Goal: Information Seeking & Learning: Learn about a topic

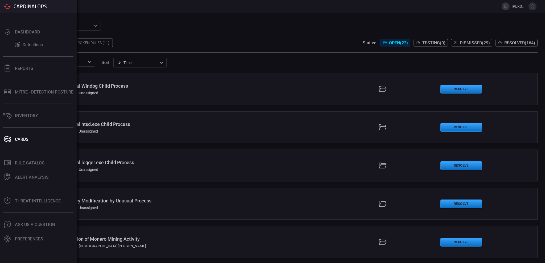
click at [26, 208] on div "Dashboard Detections Reports MITRE - Detection Posture Inventory Cards .st0_rul…" at bounding box center [38, 138] width 77 height 251
click at [28, 205] on button "Threat Intelligence" at bounding box center [37, 201] width 74 height 13
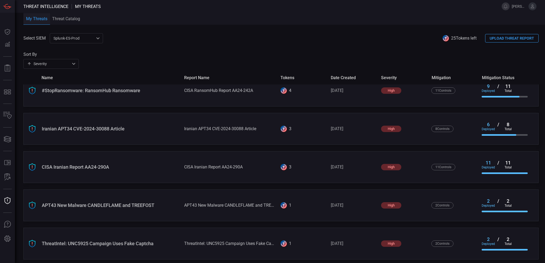
scroll to position [142, 0]
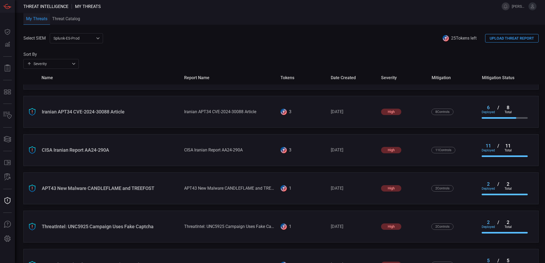
click at [141, 194] on div "APT43 New Malware CANDLEFLAME and TREEFOST APT43 New Malware CANDLEFLAME and TR…" at bounding box center [280, 189] width 515 height 32
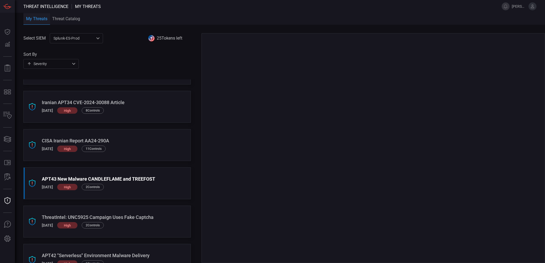
scroll to position [137, 0]
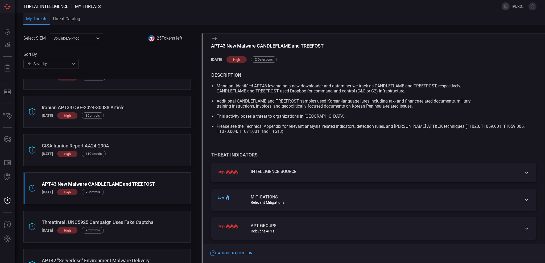
click at [268, 98] on li "Mandiant identified APT43 leveraging a new downloader and dataminer we track as…" at bounding box center [373, 91] width 314 height 15
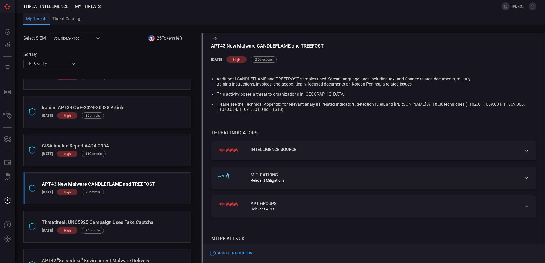
scroll to position [0, 0]
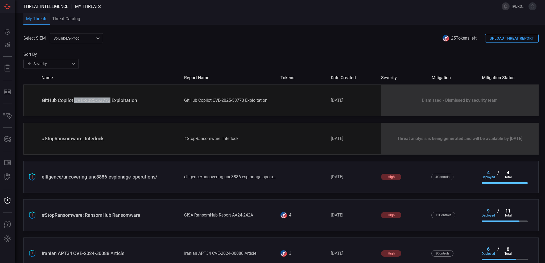
drag, startPoint x: 111, startPoint y: 102, endPoint x: 75, endPoint y: 101, distance: 35.9
click at [75, 101] on div "GitHub Copilot CVE-2025-53773 Exploitation" at bounding box center [111, 101] width 138 height 6
copy div "CVE-2025-53773"
click at [114, 104] on div "GitHub Copilot CVE-2025-53773 Exploitation GitHub Copilot CVE-2025-53773 Exploi…" at bounding box center [280, 101] width 515 height 32
drag, startPoint x: 110, startPoint y: 101, endPoint x: 123, endPoint y: 75, distance: 29.4
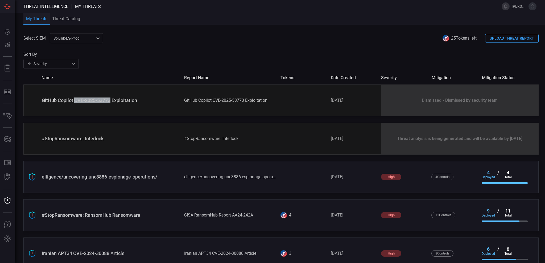
click at [109, 83] on div "Select SIEM Splunk-ES-Prod 0faf634c-0f6c-403d-9a98-5f25c84e76aa ​ 25 Tokens lef…" at bounding box center [283, 148] width 521 height 230
click at [116, 96] on div "GitHub Copilot CVE-2025-53773 Exploitation GitHub Copilot CVE-2025-53773 Exploi…" at bounding box center [280, 101] width 515 height 32
drag, startPoint x: 74, startPoint y: 101, endPoint x: 59, endPoint y: 101, distance: 15.7
click at [59, 101] on div "GitHub Copilot CVE-2025-53773 Exploitation" at bounding box center [111, 101] width 138 height 6
click at [286, 103] on div "GitHub Copilot CVE-2025-53773 Exploitation GitHub Copilot CVE-2025-53773 Exploi…" at bounding box center [280, 101] width 515 height 32
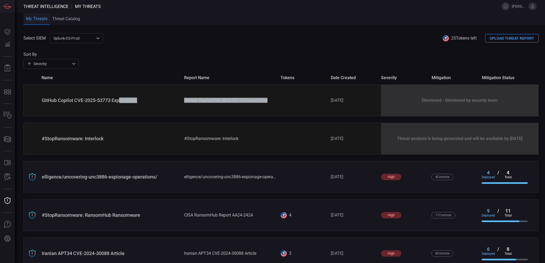
drag, startPoint x: 262, startPoint y: 100, endPoint x: 119, endPoint y: 102, distance: 142.3
click at [119, 102] on div "GitHub Copilot CVE-2025-53773 Exploitation GitHub Copilot CVE-2025-53773 Exploi…" at bounding box center [280, 101] width 515 height 32
click at [367, 101] on div "[DATE]" at bounding box center [354, 100] width 46 height 5
